Goal: Find specific page/section: Find specific page/section

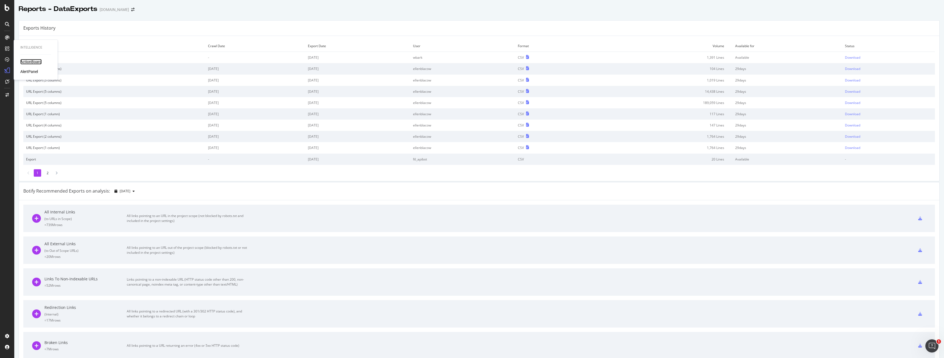
click at [23, 60] on div "ActionBoard" at bounding box center [30, 61] width 21 height 5
